Goal: Submit feedback/report problem

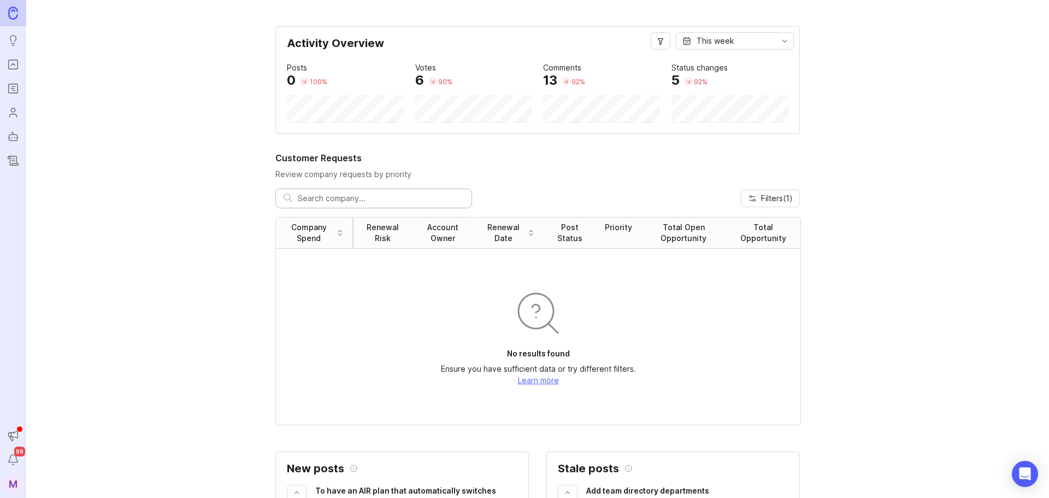
click at [13, 61] on icon "Portal" at bounding box center [13, 64] width 12 height 13
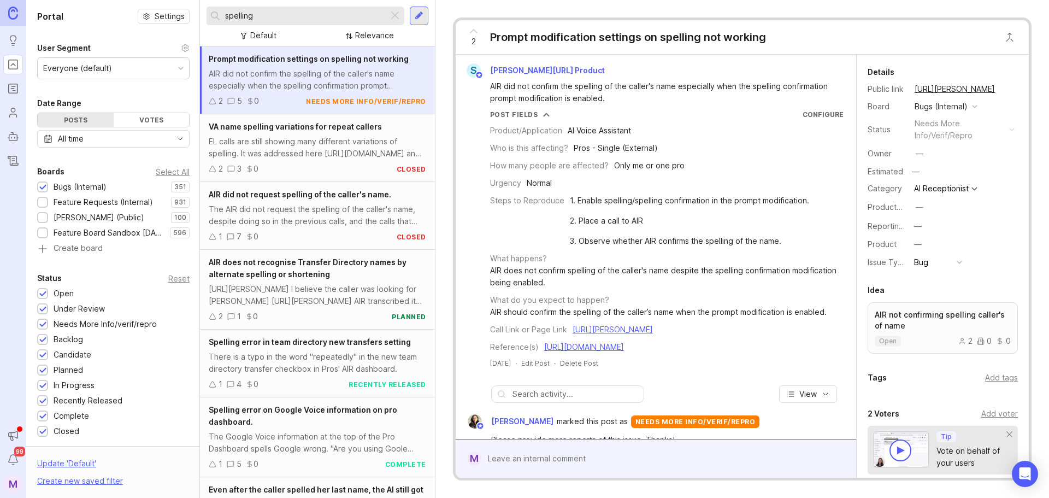
drag, startPoint x: 334, startPoint y: 14, endPoint x: 84, endPoint y: 9, distance: 250.2
click at [84, 9] on div "Portal Settings User Segment Everyone (default) Date Range Posts Votes All time…" at bounding box center [537, 249] width 1022 height 498
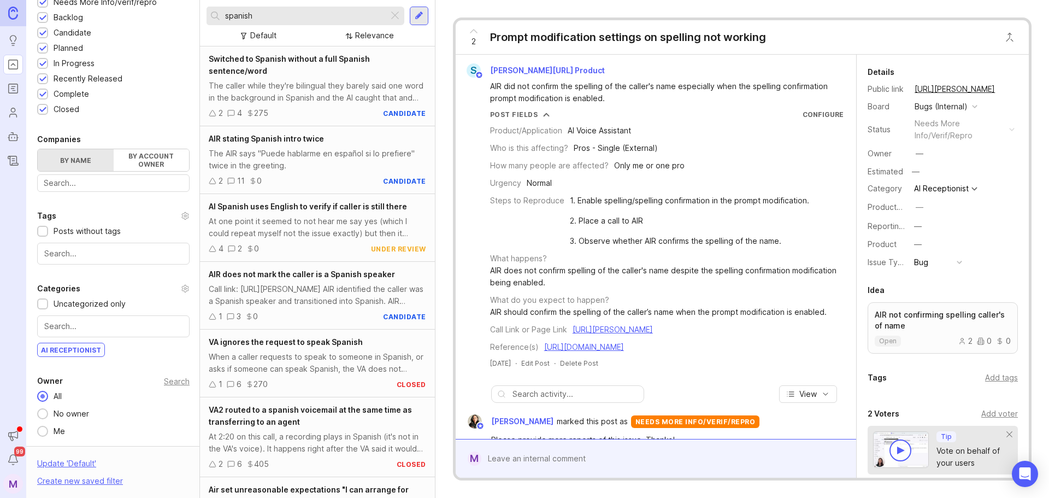
drag, startPoint x: 262, startPoint y: 11, endPoint x: 159, endPoint y: 12, distance: 102.7
click at [159, 12] on div "Portal Settings User Segment Everyone (default) Date Range Posts Votes All time…" at bounding box center [537, 249] width 1022 height 498
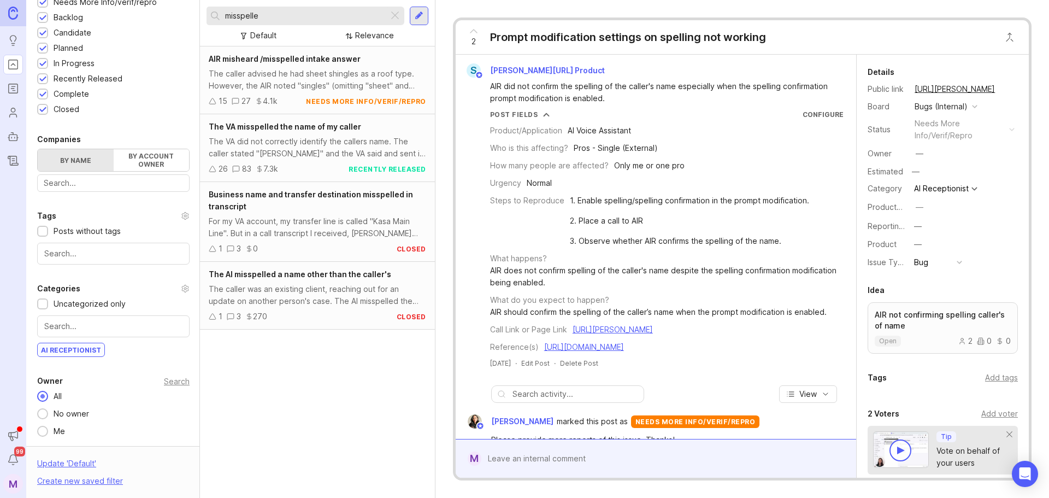
type input "misspelle"
click at [290, 84] on div "The caller advised he had sheet shingles as a roof type. However, the AIR noted…" at bounding box center [317, 80] width 217 height 24
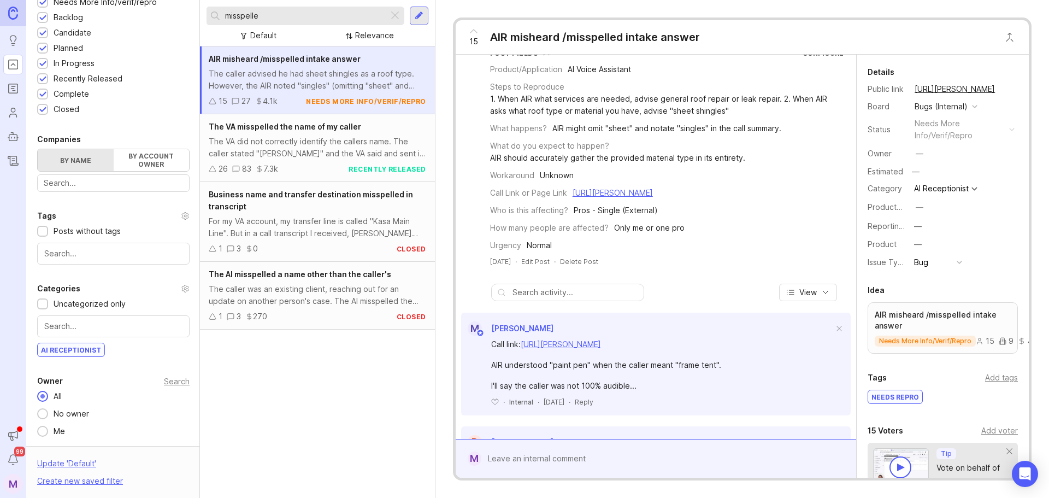
scroll to position [218, 0]
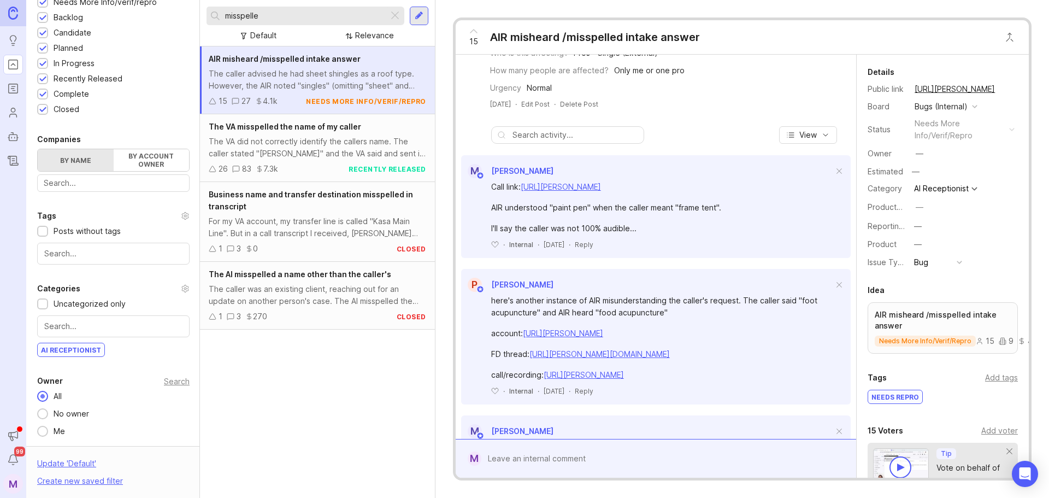
click at [551, 457] on div at bounding box center [663, 458] width 365 height 21
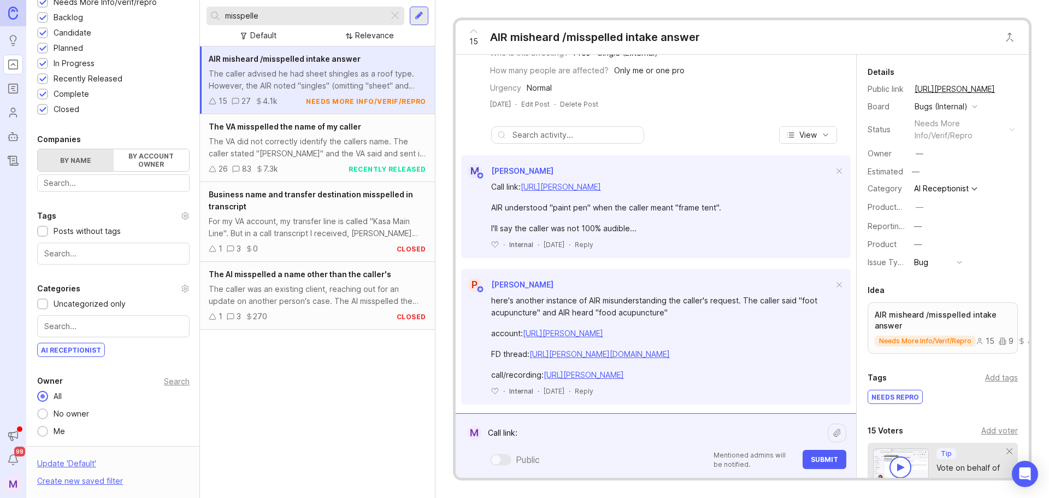
paste textarea "[URL][PERSON_NAME]"
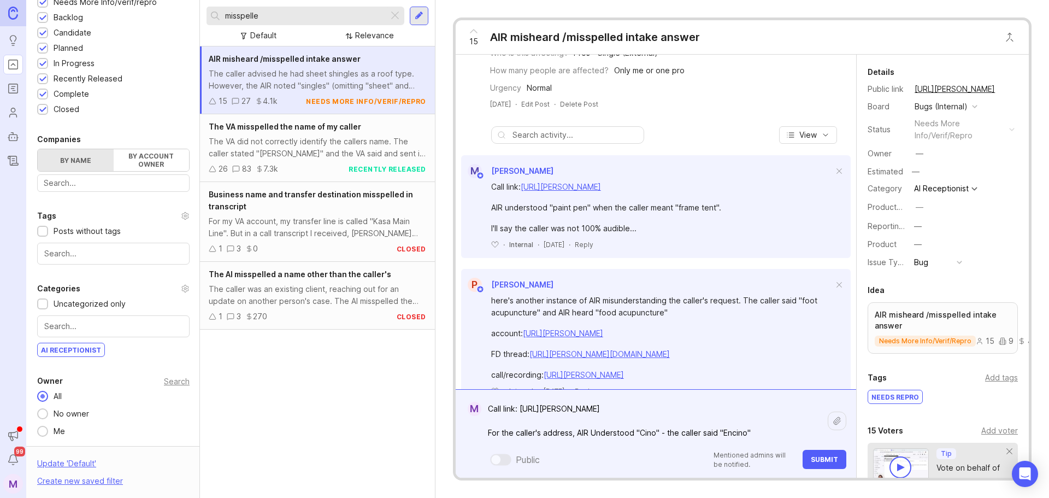
click at [606, 436] on textarea "Call link: [URL][PERSON_NAME] For the caller's address, AIR Understood "Cino" -…" at bounding box center [654, 420] width 346 height 45
type textarea "Call link: [URL][PERSON_NAME] For the caller's address, AIR noted "Cino", the c…"
click at [817, 460] on span "Submit" at bounding box center [824, 459] width 27 height 8
